Goal: Task Accomplishment & Management: Use online tool/utility

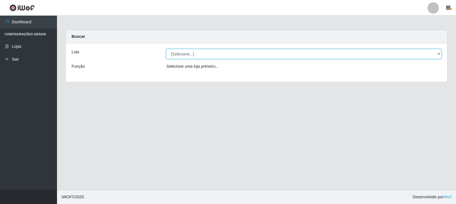
click at [440, 54] on select "[Selecione...] Rede Compras Supermercados - LOJA 3" at bounding box center [303, 54] width 275 height 10
select select "162"
click at [166, 49] on select "[Selecione...] Rede Compras Supermercados - LOJA 3" at bounding box center [303, 54] width 275 height 10
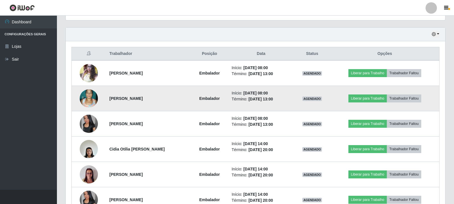
scroll to position [199, 0]
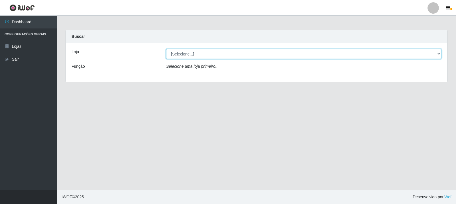
click at [439, 53] on select "[Selecione...] Rede Compras Supermercados - LOJA 3" at bounding box center [303, 54] width 275 height 10
select select "162"
click at [166, 49] on select "[Selecione...] Rede Compras Supermercados - LOJA 3" at bounding box center [303, 54] width 275 height 10
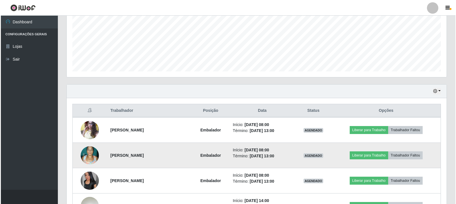
scroll to position [171, 0]
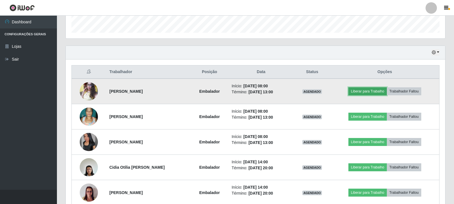
click at [377, 90] on button "Liberar para Trabalho" at bounding box center [368, 91] width 38 height 8
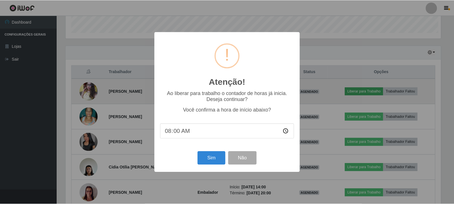
scroll to position [118, 377]
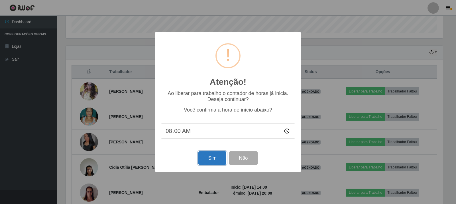
click at [218, 161] on button "Sim" at bounding box center [212, 158] width 28 height 13
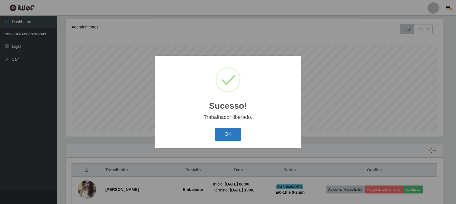
click at [230, 135] on button "OK" at bounding box center [228, 134] width 26 height 13
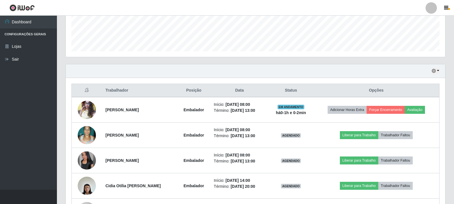
scroll to position [158, 0]
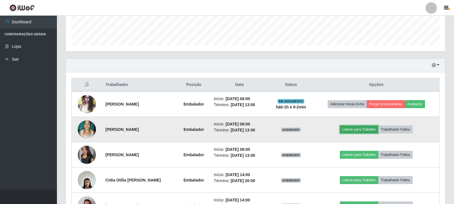
click at [365, 129] on button "Liberar para Trabalho" at bounding box center [359, 130] width 38 height 8
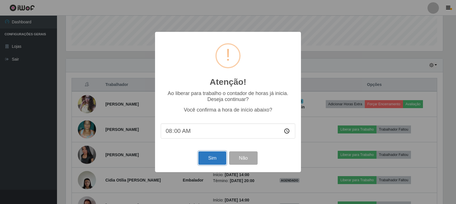
click at [209, 160] on button "Sim" at bounding box center [212, 158] width 28 height 13
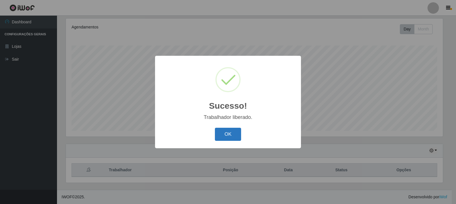
click at [231, 133] on button "OK" at bounding box center [228, 134] width 26 height 13
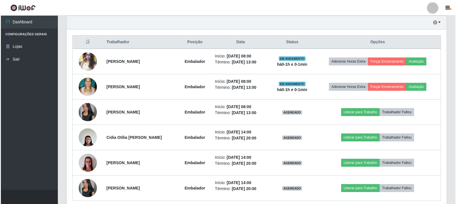
scroll to position [225, 0]
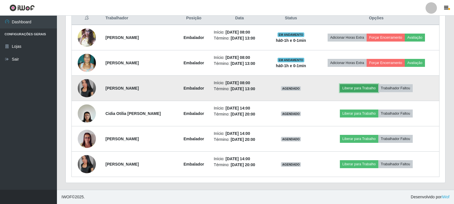
click at [357, 86] on button "Liberar para Trabalho" at bounding box center [359, 88] width 38 height 8
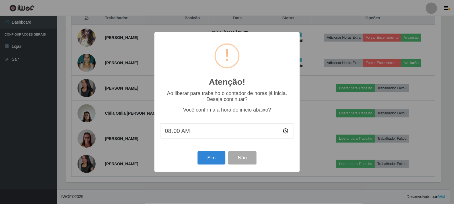
scroll to position [118, 377]
click at [213, 159] on button "Sim" at bounding box center [212, 158] width 28 height 13
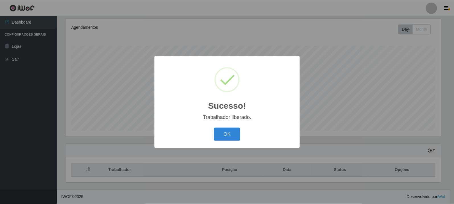
scroll to position [0, 0]
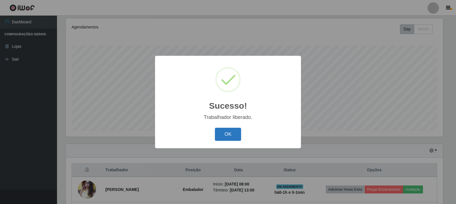
click at [228, 136] on button "OK" at bounding box center [228, 134] width 26 height 13
